Goal: Information Seeking & Learning: Learn about a topic

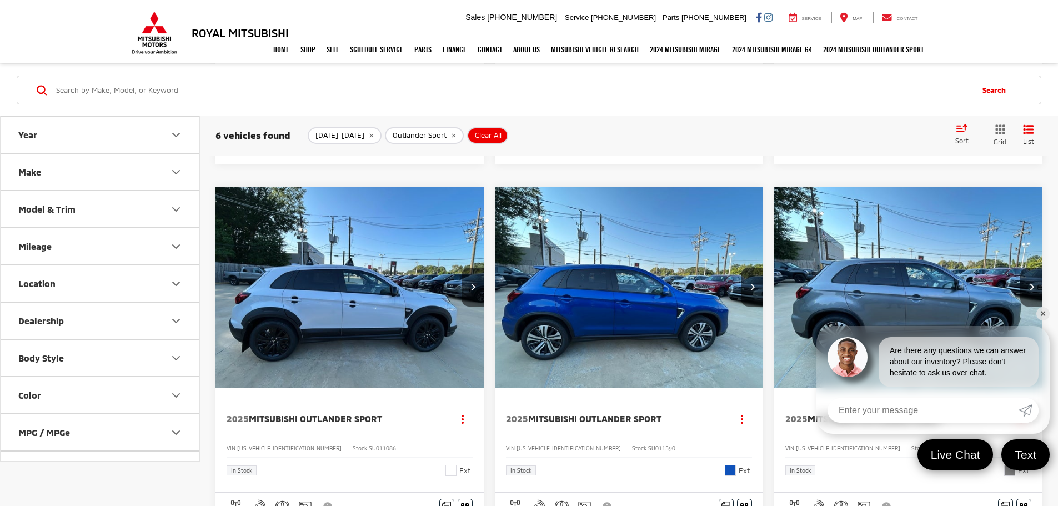
scroll to position [589, 0]
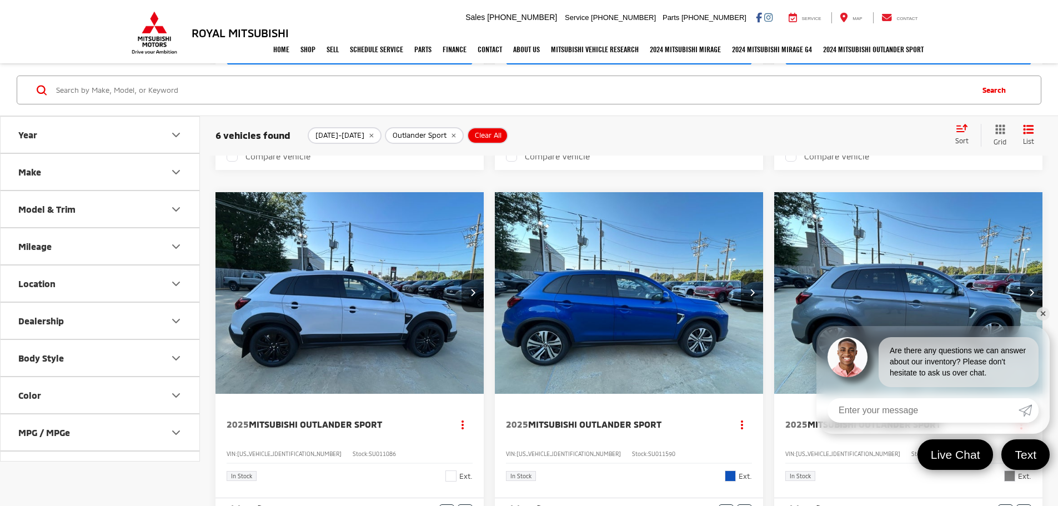
click at [1029, 288] on icon "Next image" at bounding box center [1031, 292] width 5 height 8
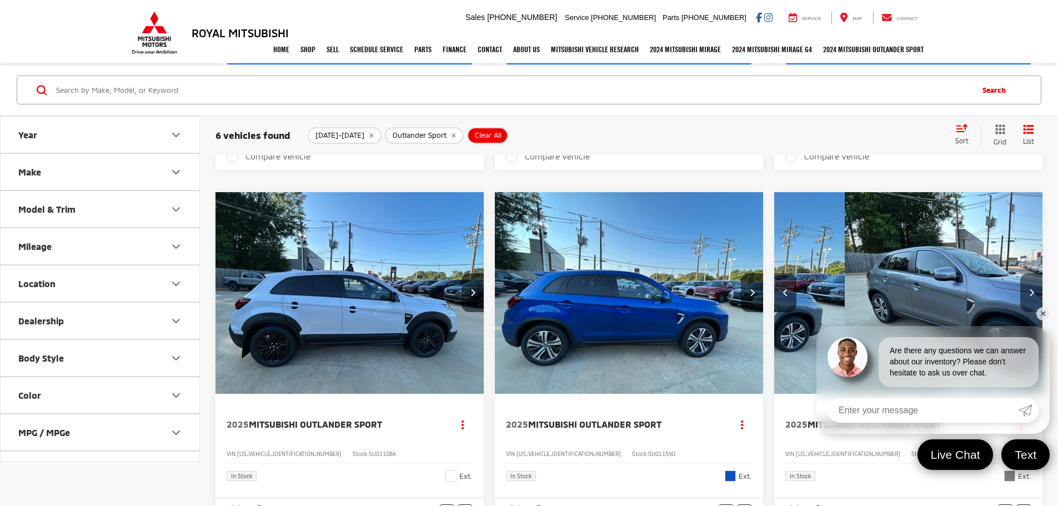
scroll to position [0, 200]
click at [1020, 273] on button "Next image" at bounding box center [1031, 292] width 22 height 39
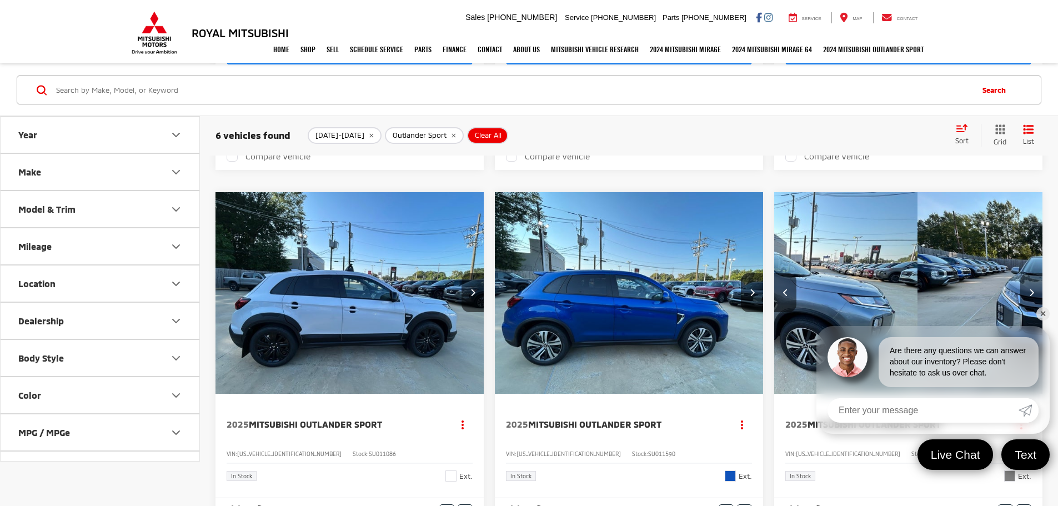
scroll to position [0, 400]
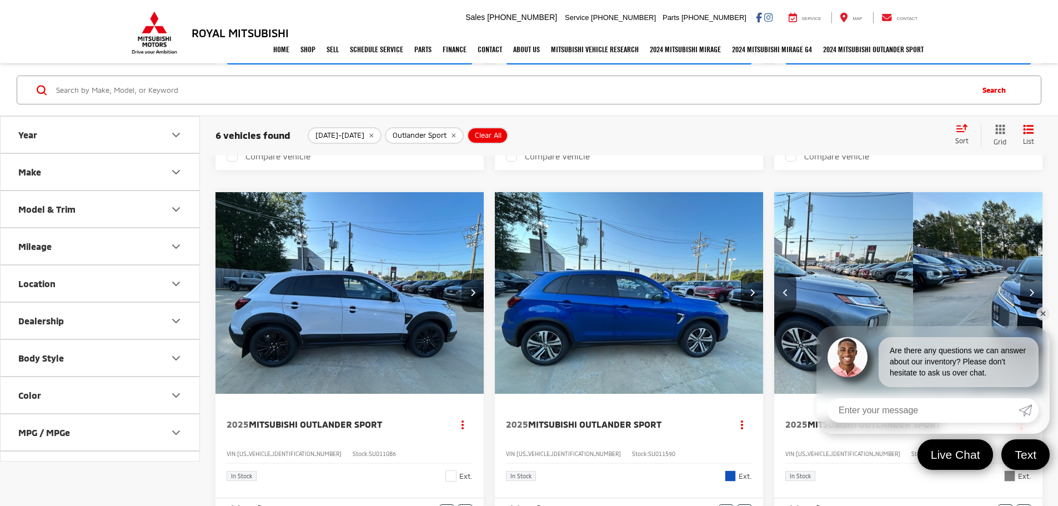
click at [1020, 273] on button "Next image" at bounding box center [1031, 292] width 22 height 39
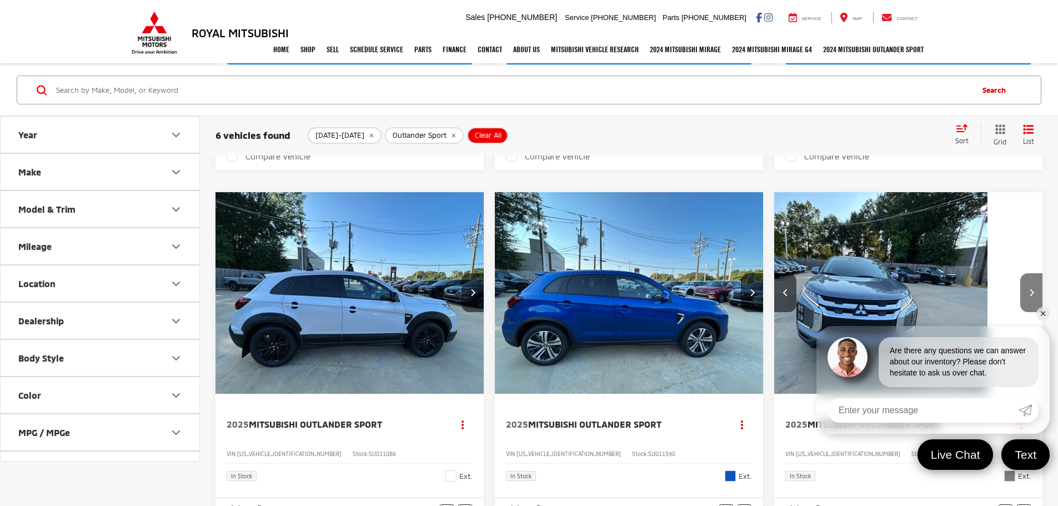
scroll to position [0, 600]
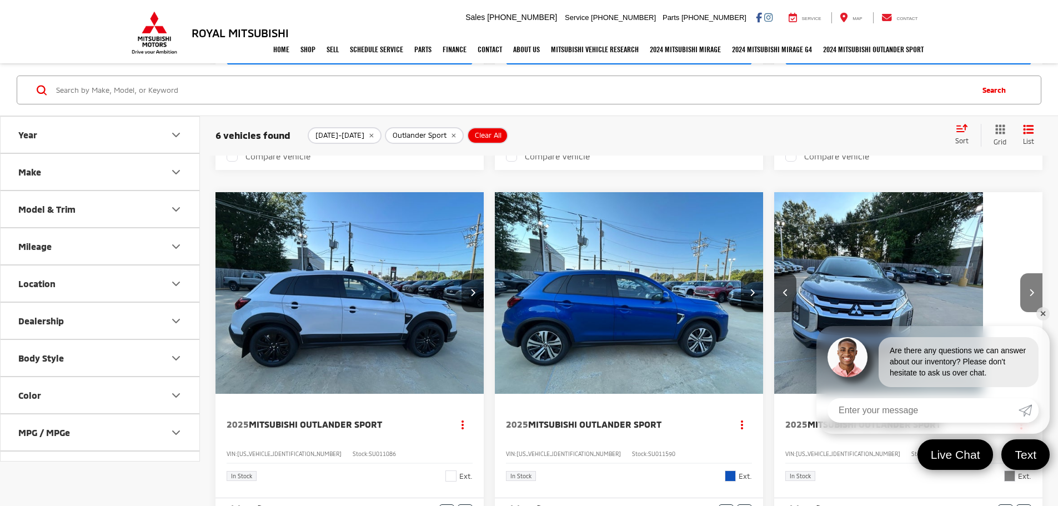
click at [1020, 273] on button "Next image" at bounding box center [1031, 292] width 22 height 39
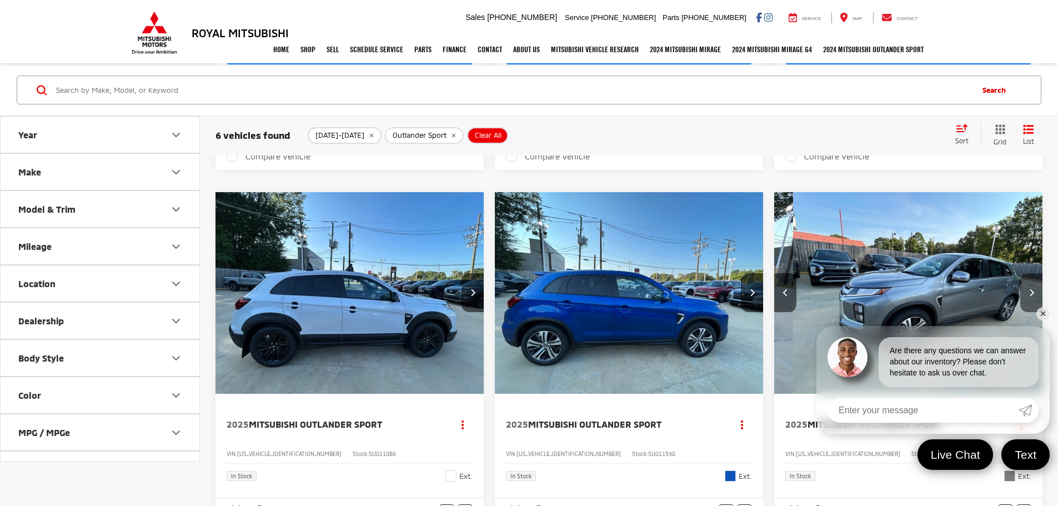
scroll to position [0, 800]
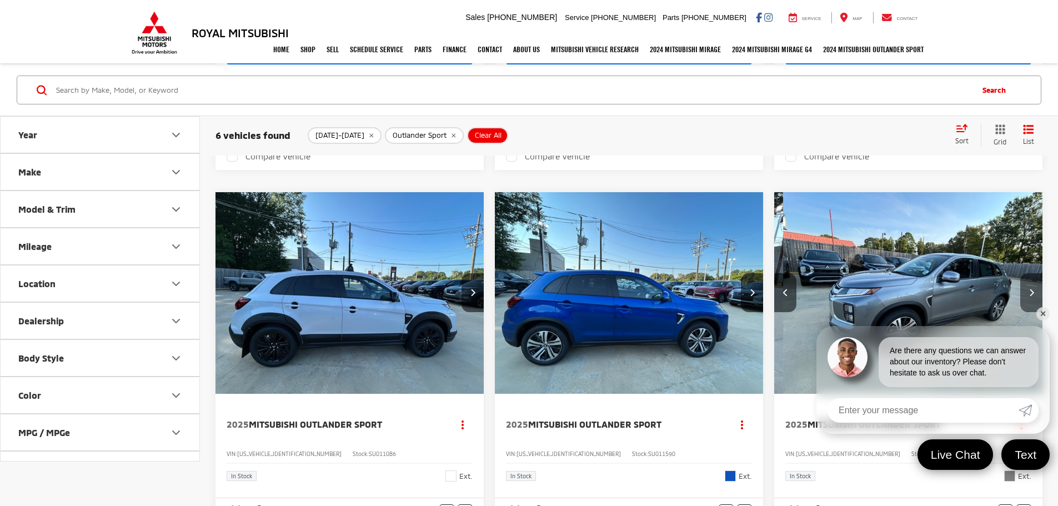
click at [1020, 273] on button "Next image" at bounding box center [1031, 292] width 22 height 39
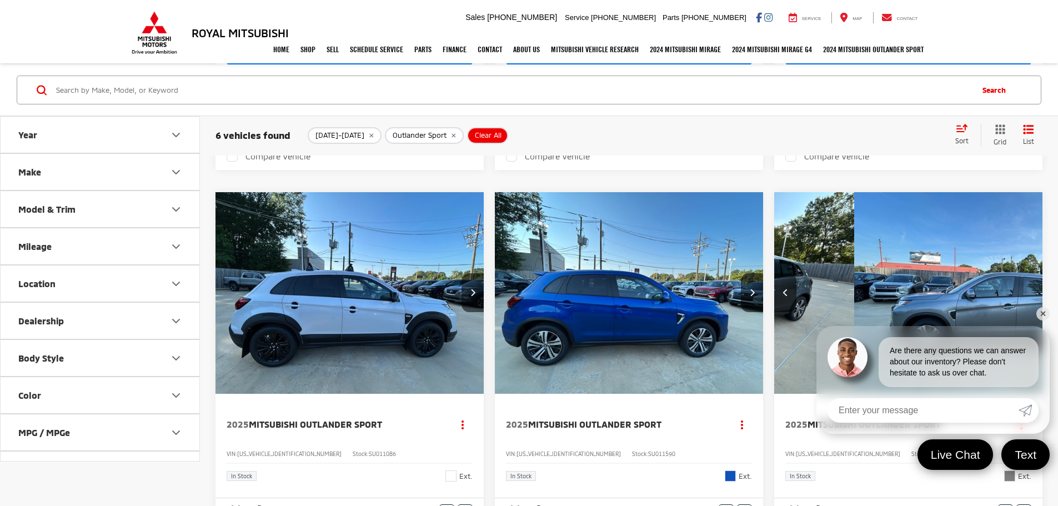
scroll to position [0, 1000]
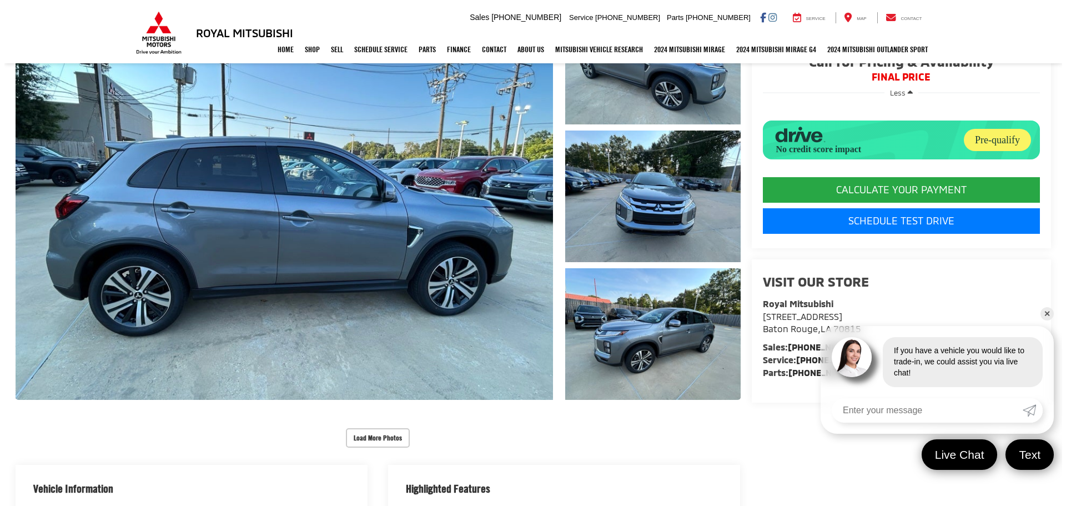
scroll to position [207, 0]
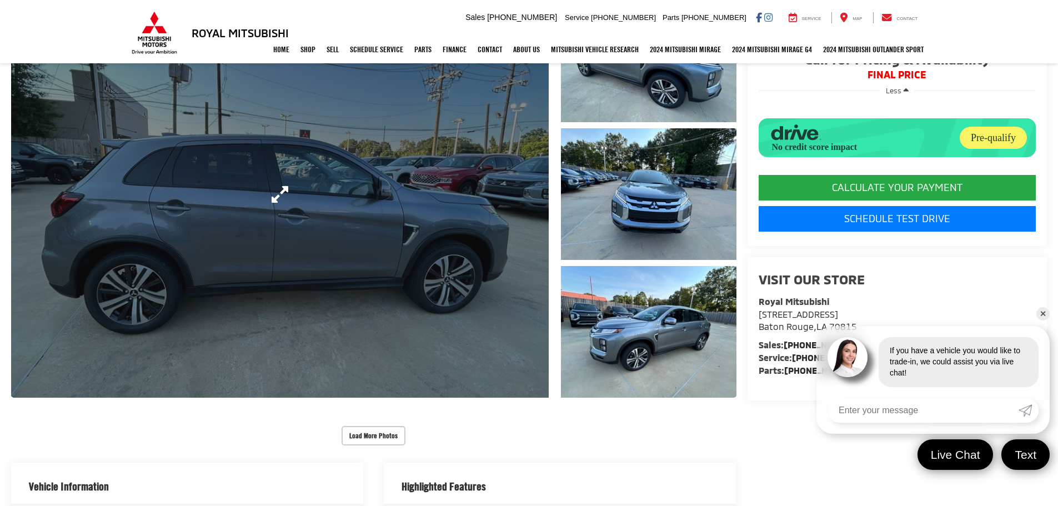
click at [348, 240] on link "Expand Photo 0" at bounding box center [279, 194] width 537 height 406
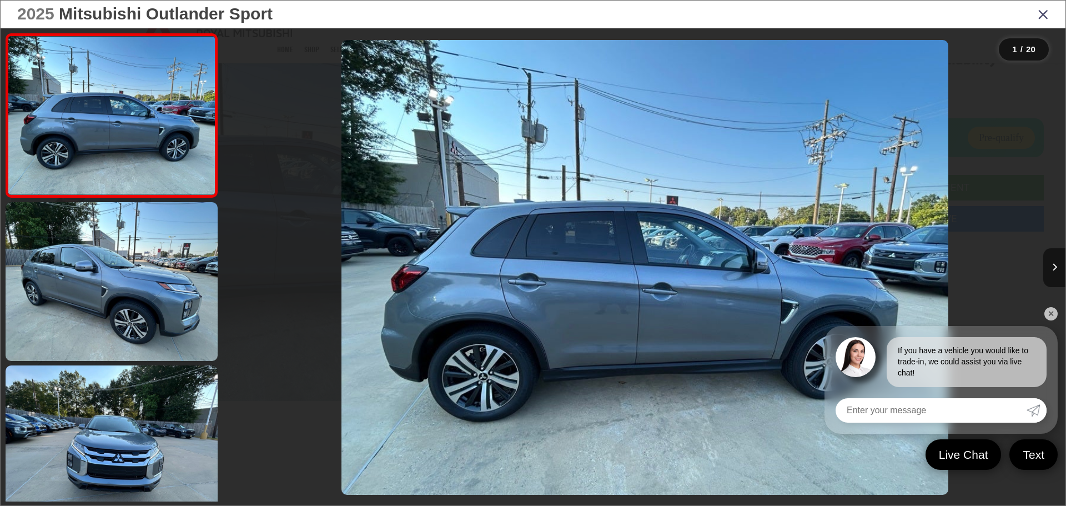
click at [425, 248] on div at bounding box center [330, 267] width 210 height 478
